Goal: Find specific page/section: Find specific page/section

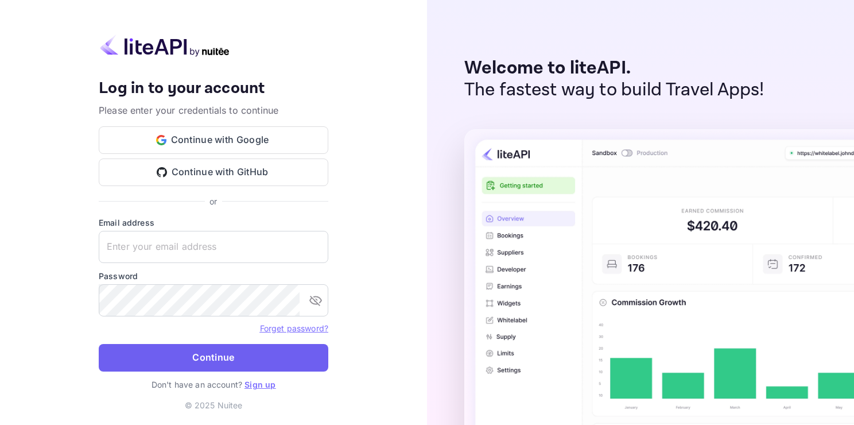
type input "[EMAIL_ADDRESS][DOMAIN_NAME]"
click at [304, 351] on button "Continue" at bounding box center [214, 358] width 230 height 28
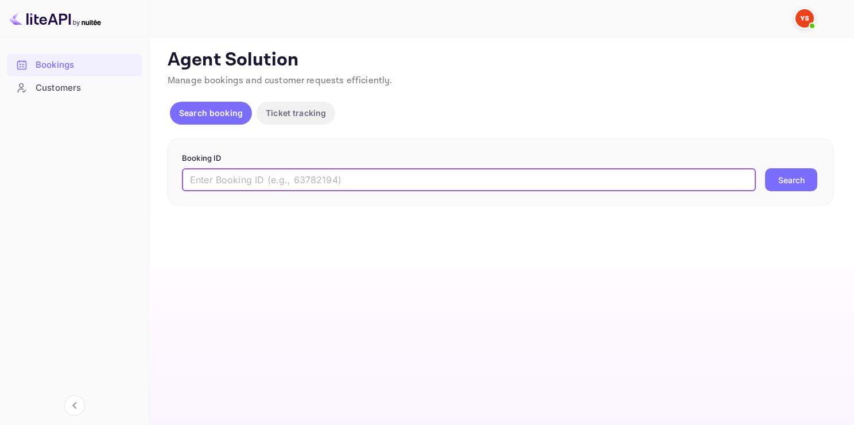
paste input "9852948"
type input "9852948"
click at [779, 184] on button "Search" at bounding box center [791, 179] width 52 height 23
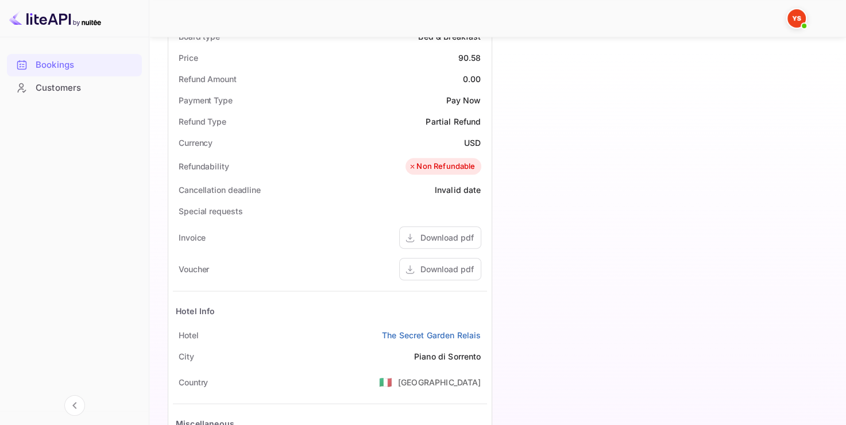
scroll to position [402, 0]
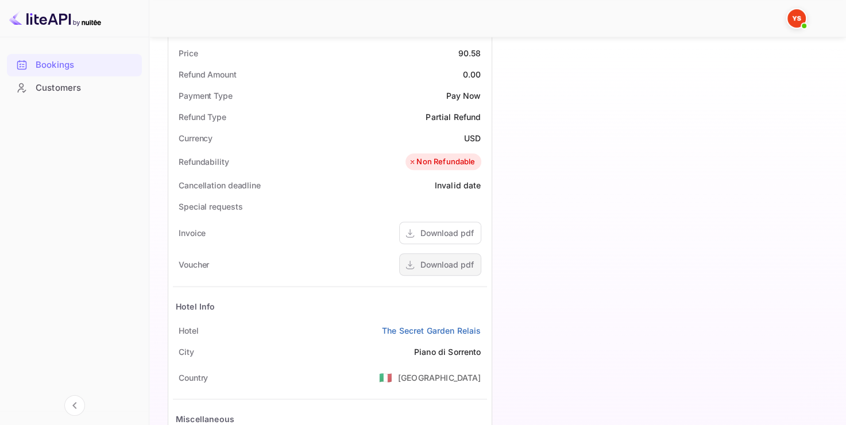
click at [452, 271] on div "Download pdf" at bounding box center [440, 264] width 82 height 22
